Goal: Information Seeking & Learning: Learn about a topic

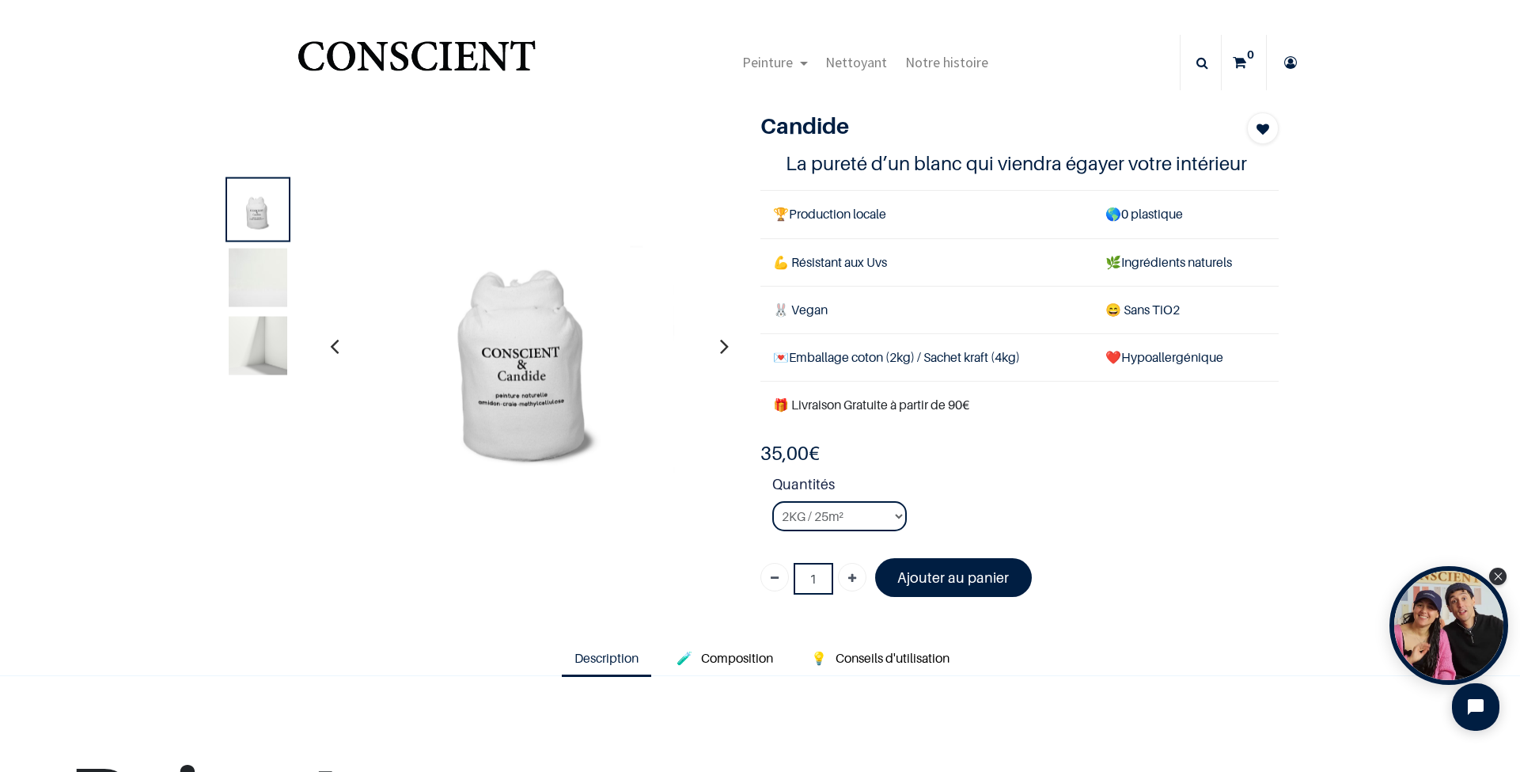
click at [602, 441] on img at bounding box center [528, 346] width 348 height 348
click at [232, 365] on img at bounding box center [258, 345] width 59 height 59
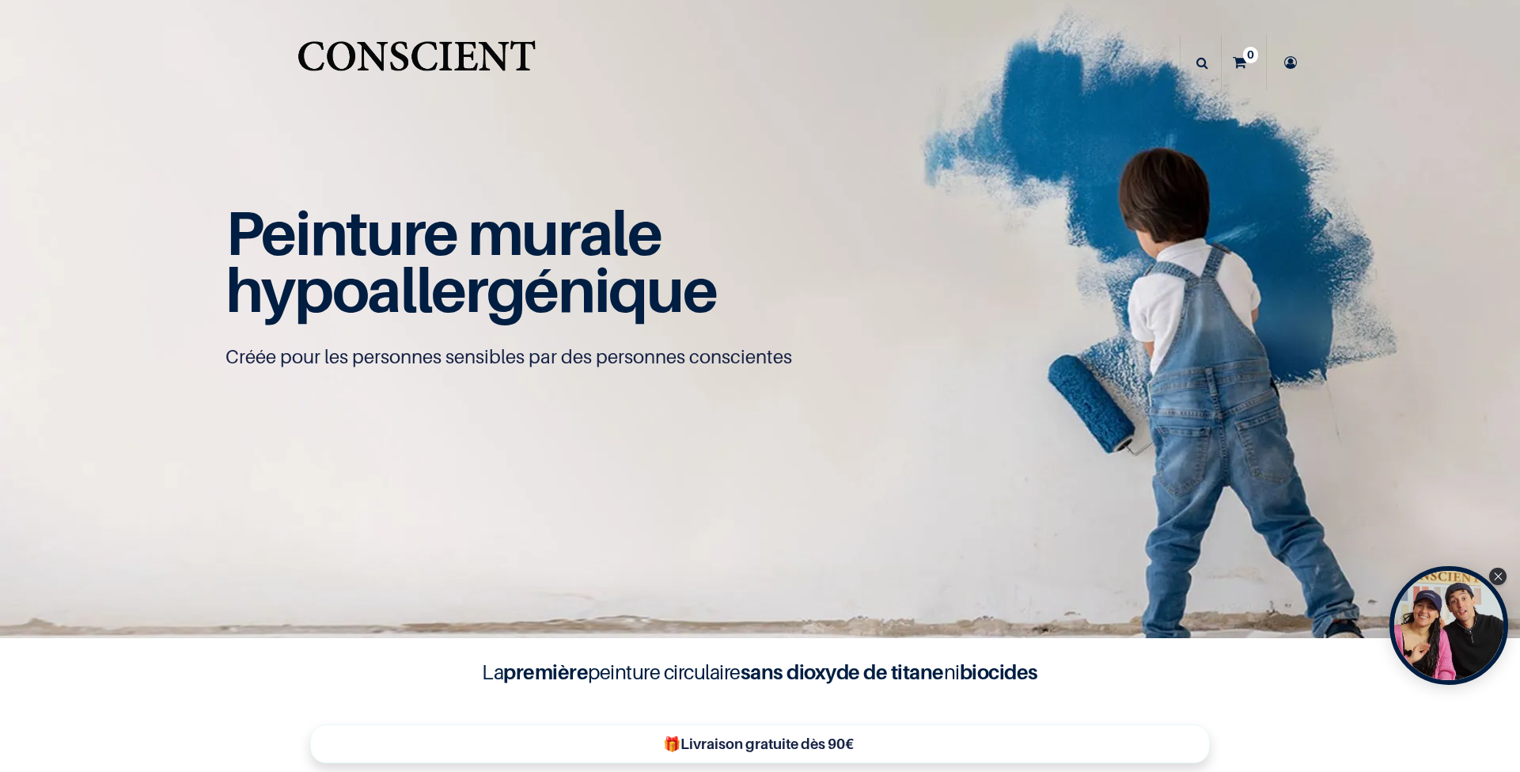
scroll to position [1, 0]
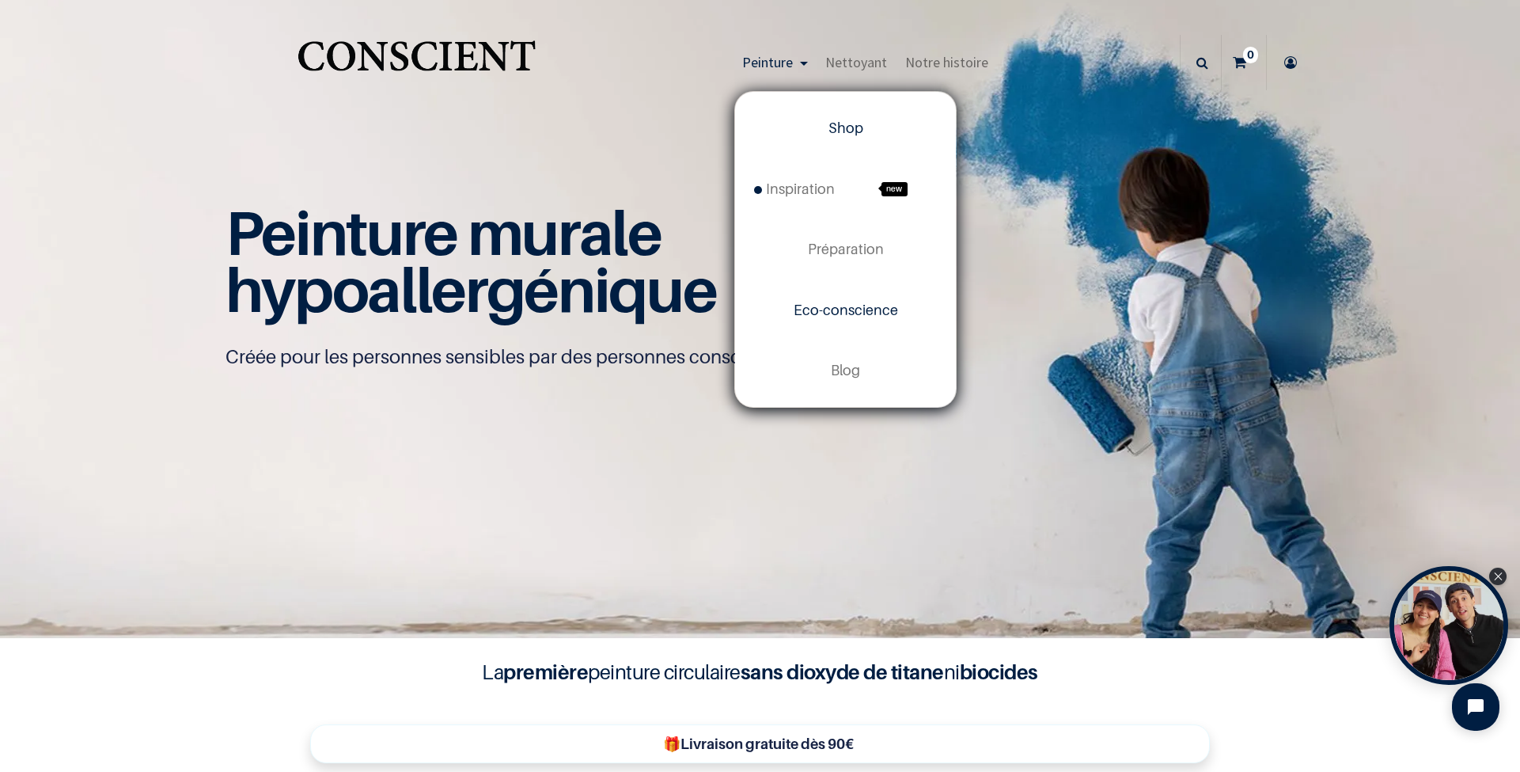
click at [848, 316] on span "Eco-conscience" at bounding box center [846, 310] width 104 height 17
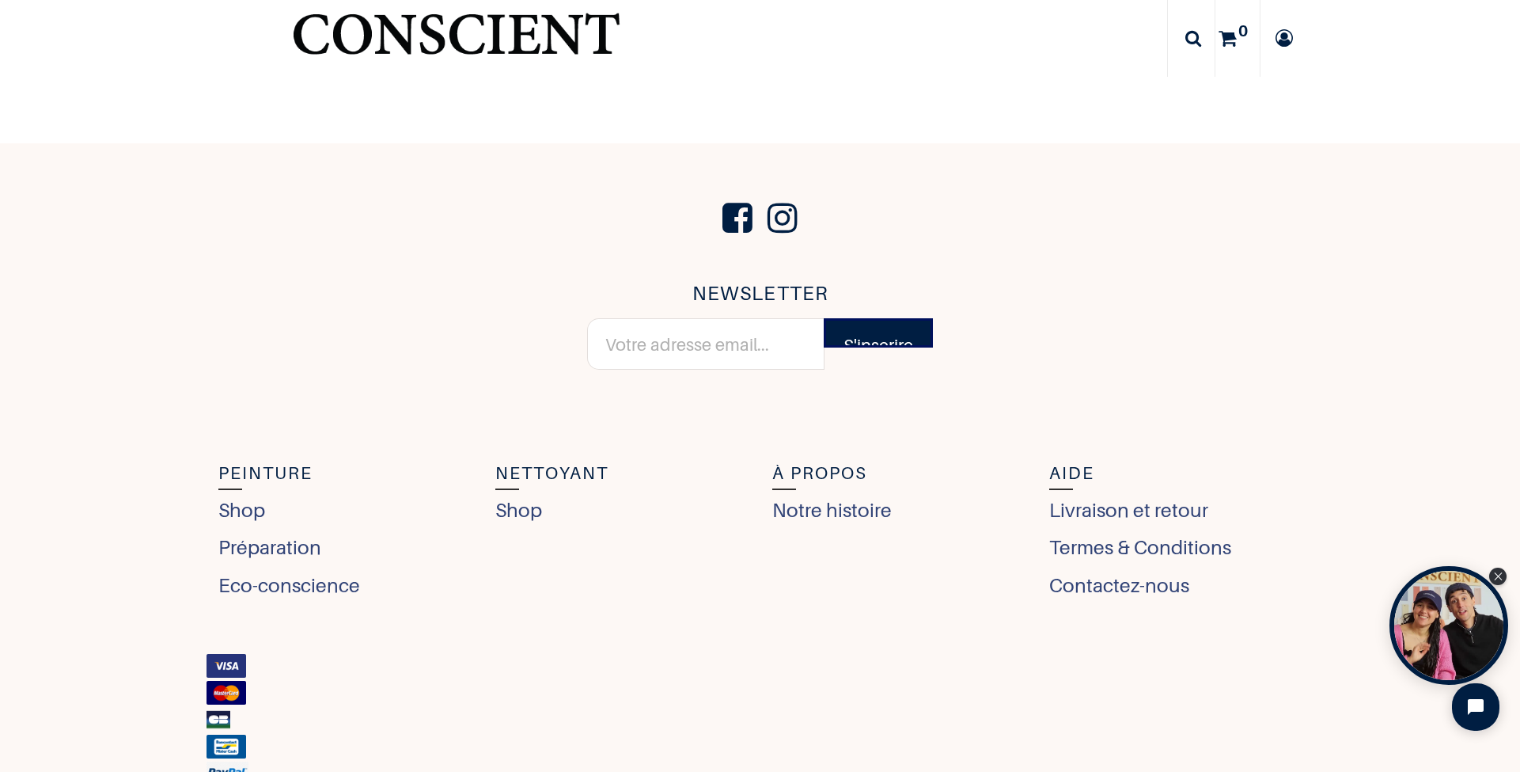
scroll to position [6922, 0]
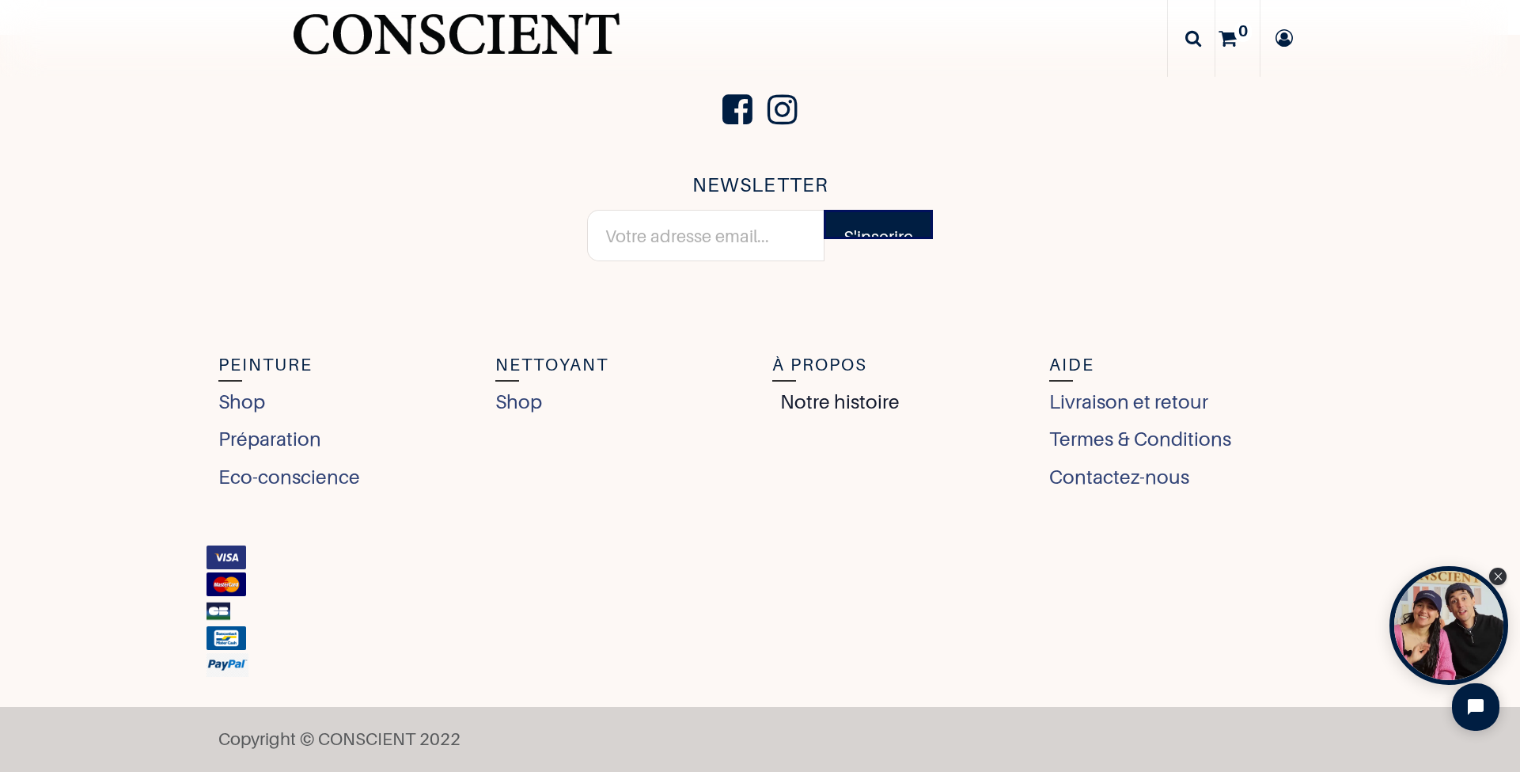
click at [848, 400] on link "Notre histoire" at bounding box center [835, 401] width 127 height 29
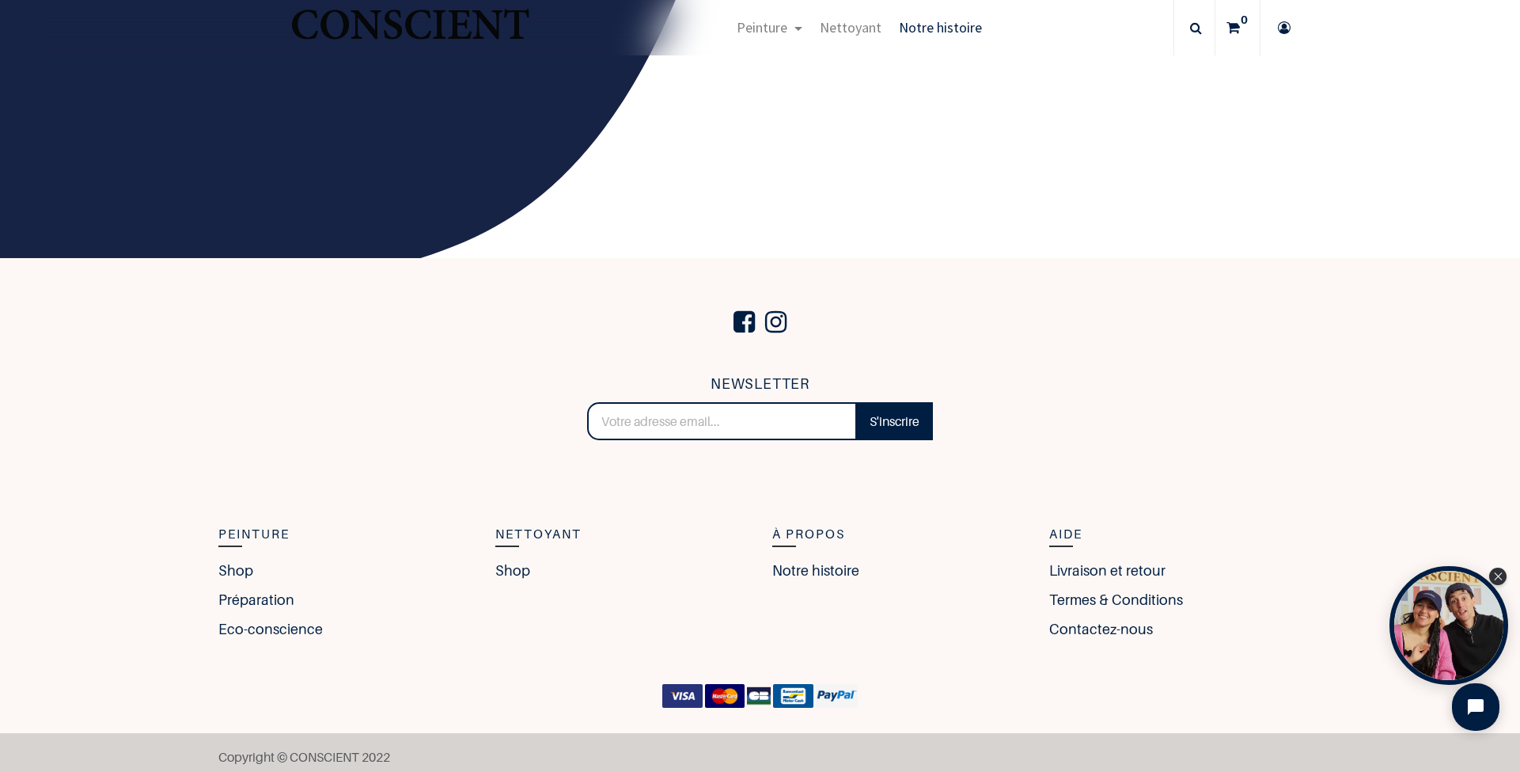
scroll to position [2548, 0]
